Goal: Task Accomplishment & Management: Manage account settings

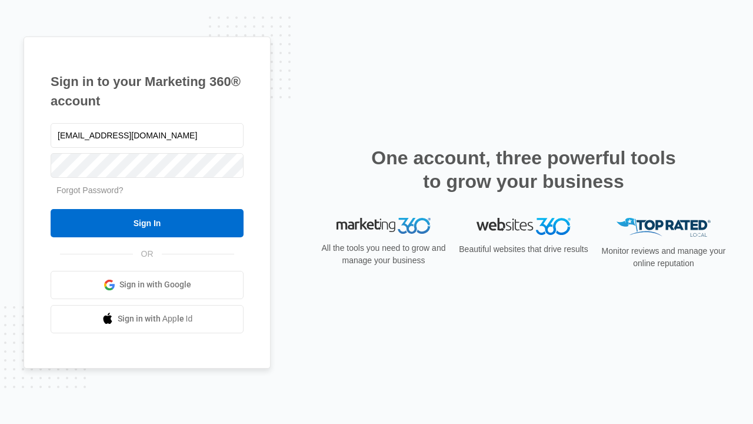
type input "dankie614@gmail.com"
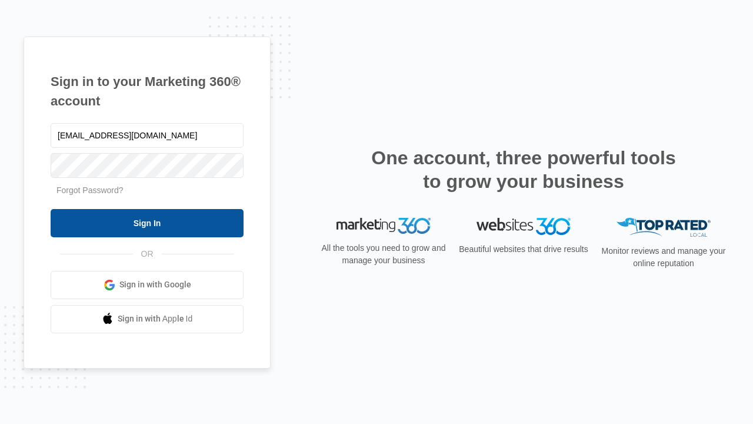
click at [147, 223] on input "Sign In" at bounding box center [147, 223] width 193 height 28
